Goal: Task Accomplishment & Management: Manage account settings

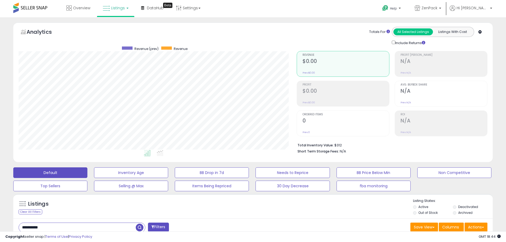
scroll to position [221, 0]
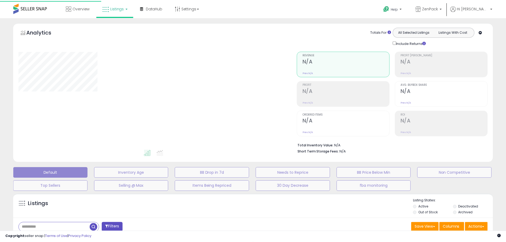
scroll to position [88, 0]
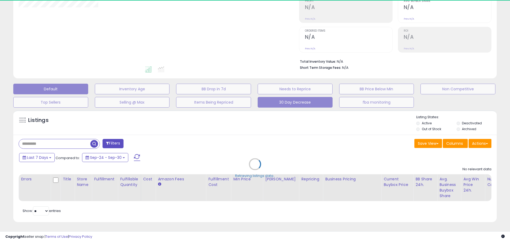
type input "**********"
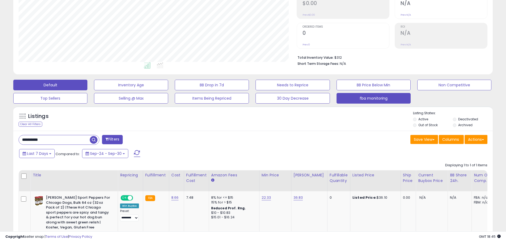
scroll to position [109, 278]
click at [346, 99] on button "fba monitoring" at bounding box center [374, 98] width 74 height 11
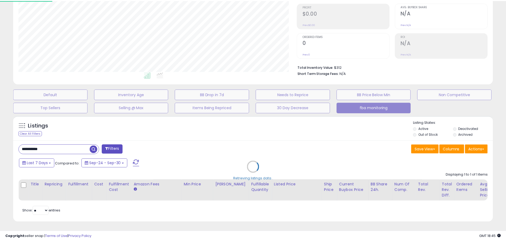
scroll to position [109, 281]
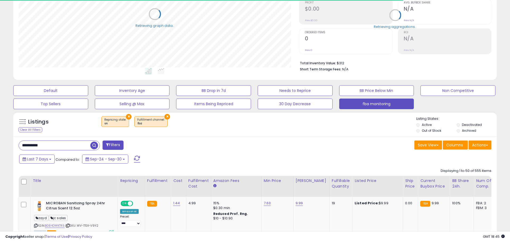
select select "**"
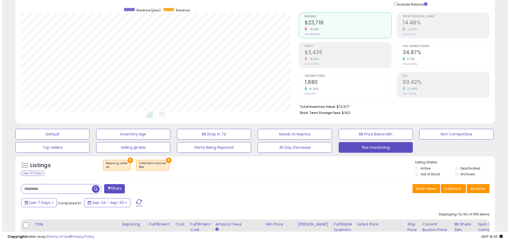
scroll to position [29, 0]
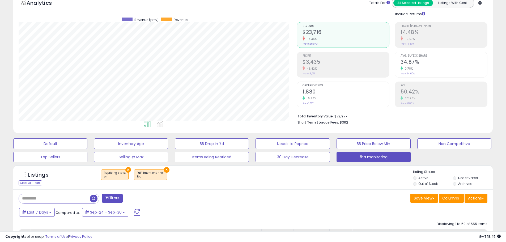
click at [298, 59] on li "Profit $3,435 -8.42% Prev: $3,751" at bounding box center [343, 65] width 93 height 26
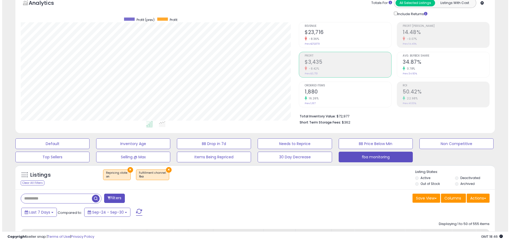
scroll to position [162, 0]
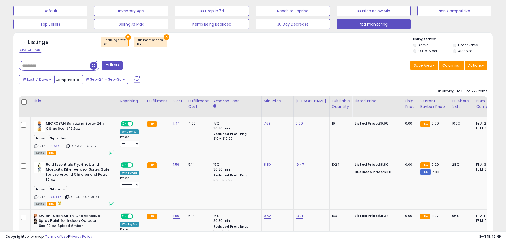
click at [110, 67] on button "Filters" at bounding box center [112, 65] width 21 height 9
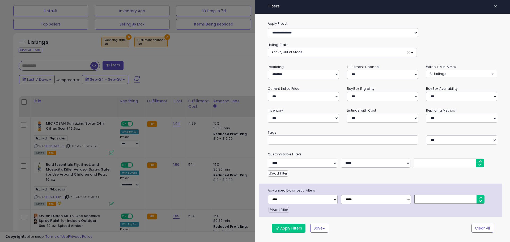
scroll to position [109, 281]
click at [307, 142] on div at bounding box center [343, 140] width 150 height 9
type input "********"
click at [281, 233] on button "Apply Filters" at bounding box center [289, 228] width 34 height 9
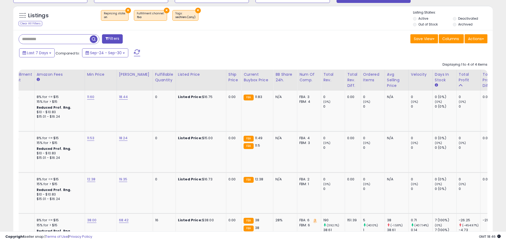
scroll to position [0, 0]
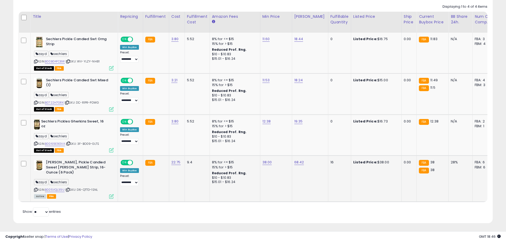
click at [112, 194] on icon at bounding box center [111, 196] width 5 height 5
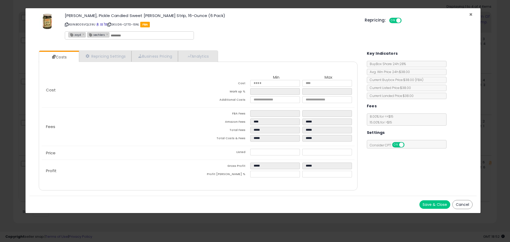
click at [471, 15] on span "×" at bounding box center [470, 15] width 3 height 8
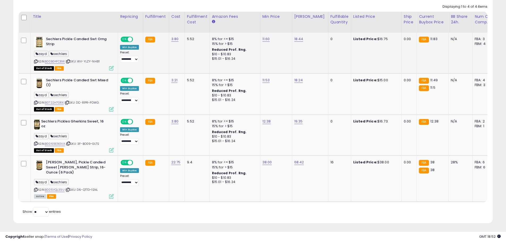
scroll to position [140, 0]
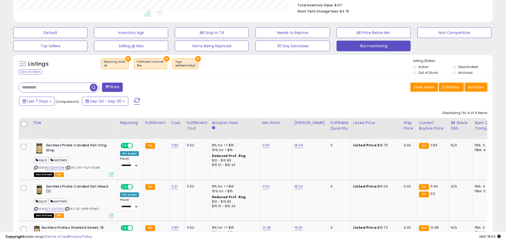
click at [195, 58] on button "×" at bounding box center [198, 59] width 6 height 6
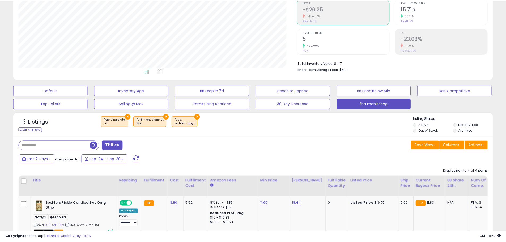
scroll to position [109, 281]
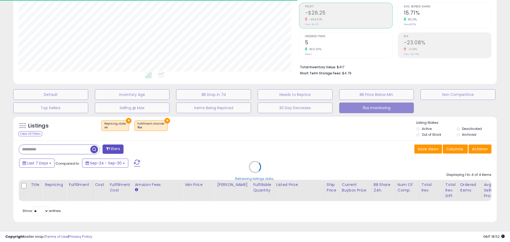
select select "*"
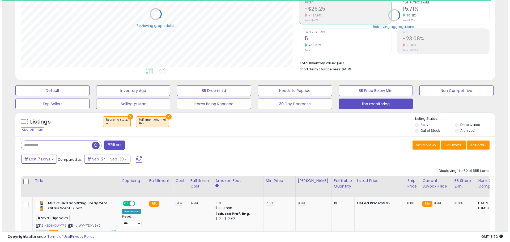
scroll to position [265625, 265456]
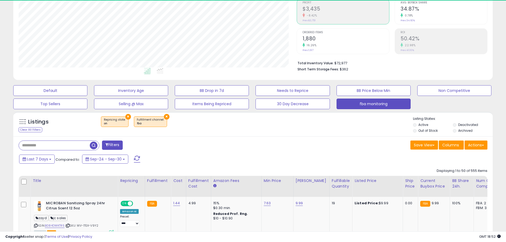
click at [108, 144] on span at bounding box center [106, 145] width 3 height 4
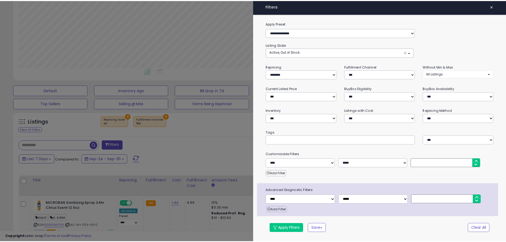
scroll to position [109, 281]
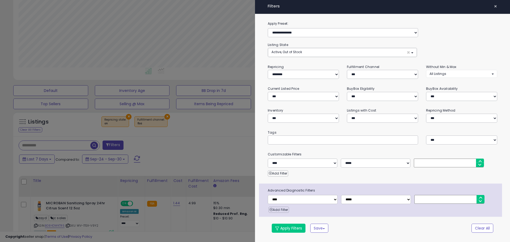
click at [284, 143] on div at bounding box center [343, 140] width 150 height 9
type input "**********"
click at [292, 230] on button "Apply Filters" at bounding box center [289, 228] width 34 height 9
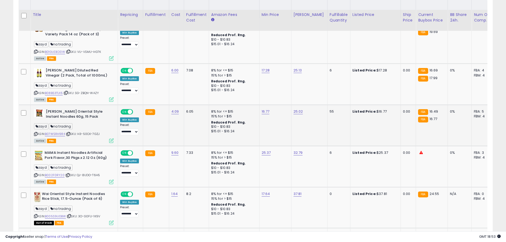
scroll to position [273, 0]
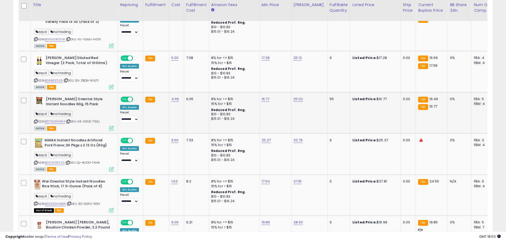
click at [36, 120] on icon at bounding box center [35, 121] width 3 height 3
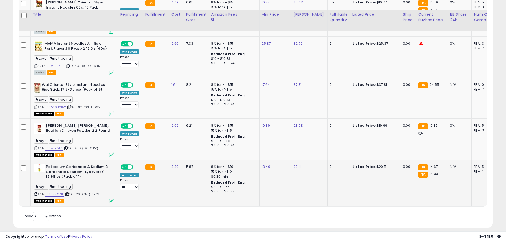
scroll to position [380, 0]
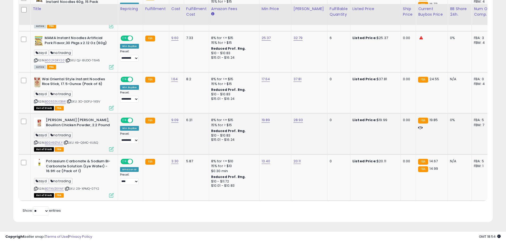
click at [35, 141] on icon at bounding box center [35, 142] width 3 height 3
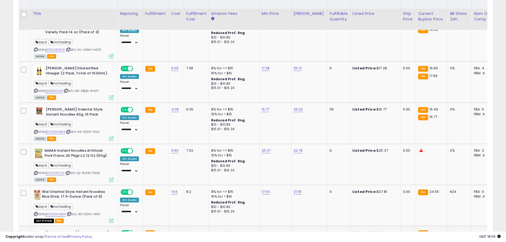
scroll to position [247, 0]
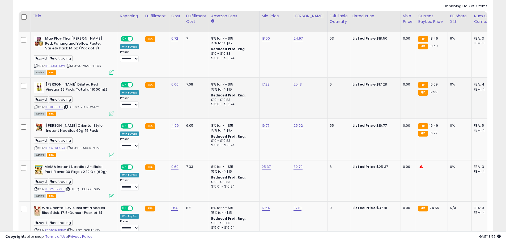
click at [36, 106] on icon at bounding box center [35, 106] width 3 height 3
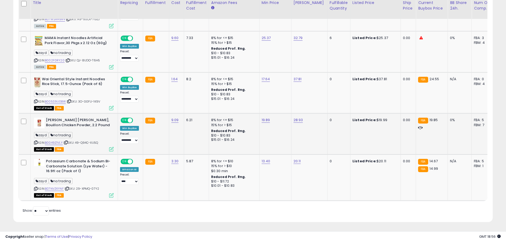
scroll to position [380, 0]
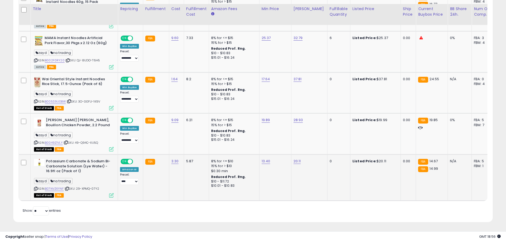
click at [37, 187] on icon at bounding box center [35, 188] width 3 height 3
